Goal: Task Accomplishment & Management: Manage account settings

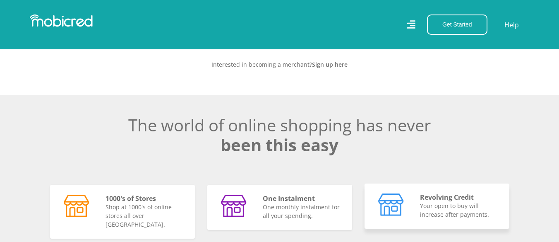
scroll to position [0, 472]
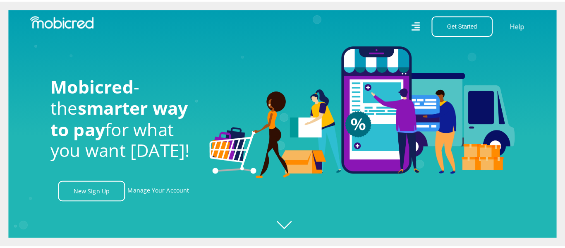
scroll to position [0, 1416]
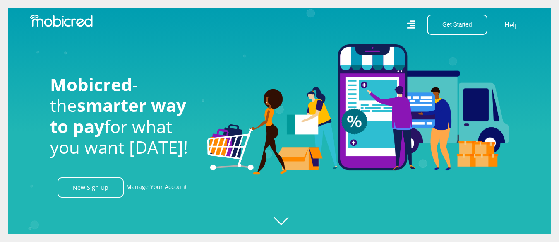
click at [417, 22] on div "Get Started Open an Account Account Holder Login Help" at bounding box center [408, 24] width 256 height 20
click at [414, 22] on icon at bounding box center [411, 25] width 9 height 12
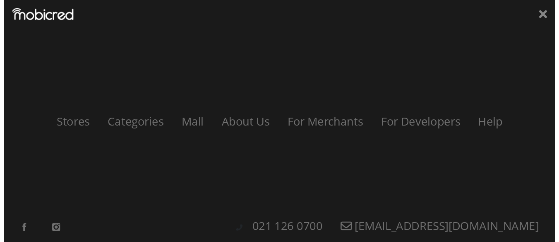
scroll to position [0, 1887]
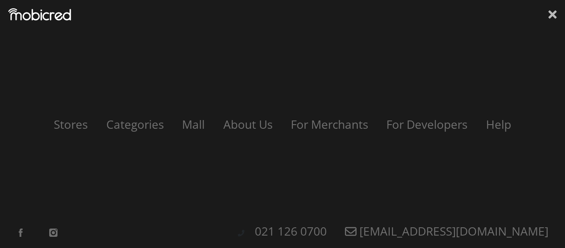
click at [553, 17] on icon at bounding box center [553, 14] width 8 height 12
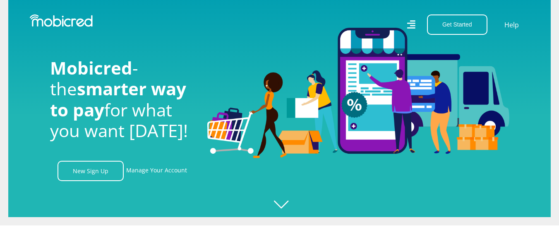
scroll to position [17, 0]
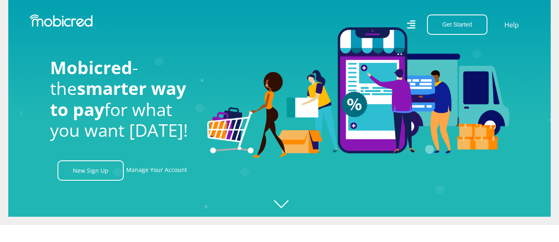
click at [284, 205] on icon "Created with [PERSON_NAME] 2.3.0" at bounding box center [287, 104] width 559 height 242
click at [150, 173] on link "Manage Your Account" at bounding box center [156, 170] width 61 height 20
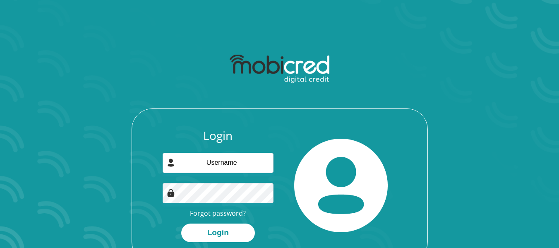
scroll to position [3, 0]
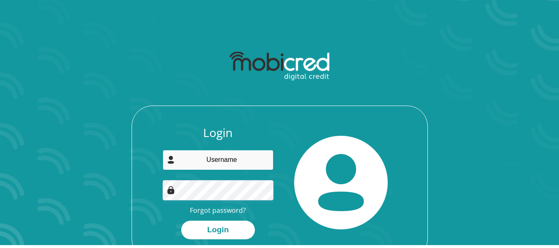
click at [195, 163] on input "email" at bounding box center [218, 160] width 111 height 20
type input "johannabukhali81@gmail.com"
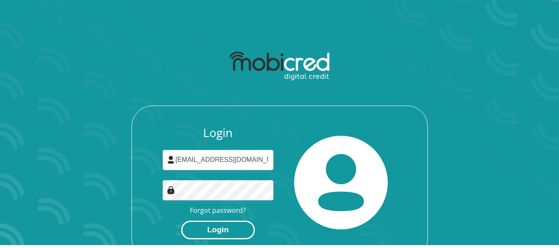
click at [222, 233] on button "Login" at bounding box center [218, 230] width 74 height 19
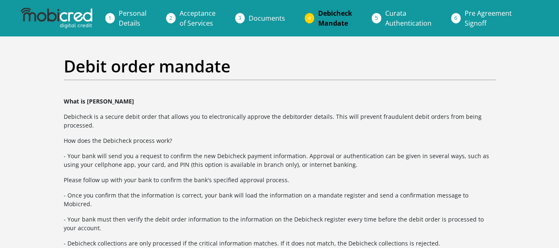
click at [205, 18] on link "Acceptance of Services" at bounding box center [197, 18] width 49 height 26
click at [173, 17] on li "Acceptance of Services" at bounding box center [207, 18] width 69 height 26
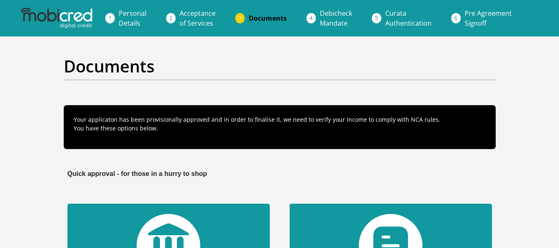
click at [200, 18] on link "Acceptance of Services" at bounding box center [197, 18] width 49 height 26
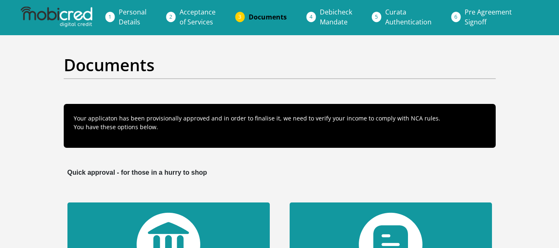
click at [193, 12] on span "Acceptance of Services" at bounding box center [198, 16] width 36 height 19
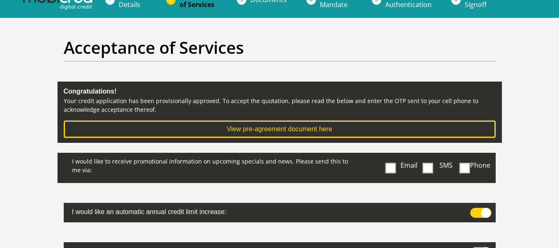
scroll to position [19, 0]
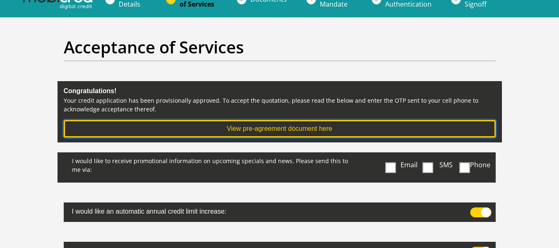
click at [226, 131] on button "View pre-agreement document here" at bounding box center [280, 128] width 432 height 17
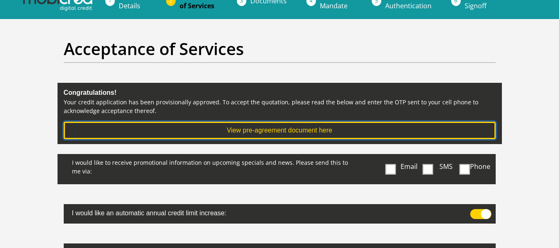
scroll to position [1, 0]
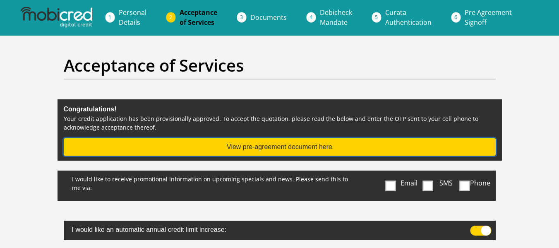
click at [286, 148] on button "View pre-agreement document here" at bounding box center [280, 146] width 432 height 17
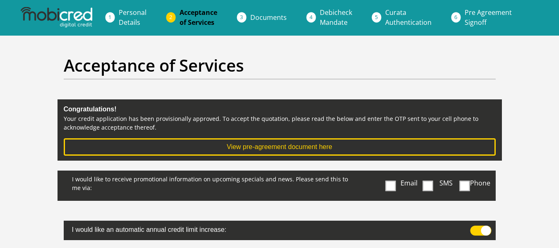
click at [198, 15] on span "Acceptance of Services" at bounding box center [199, 17] width 38 height 19
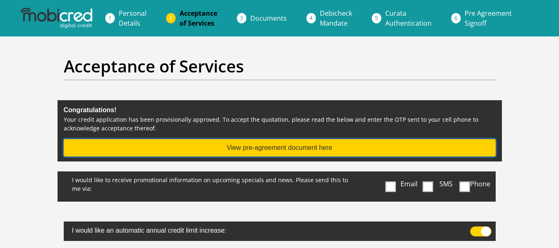
click at [241, 139] on button "View pre-agreement document here" at bounding box center [280, 147] width 432 height 17
